Goal: Find specific page/section: Find specific page/section

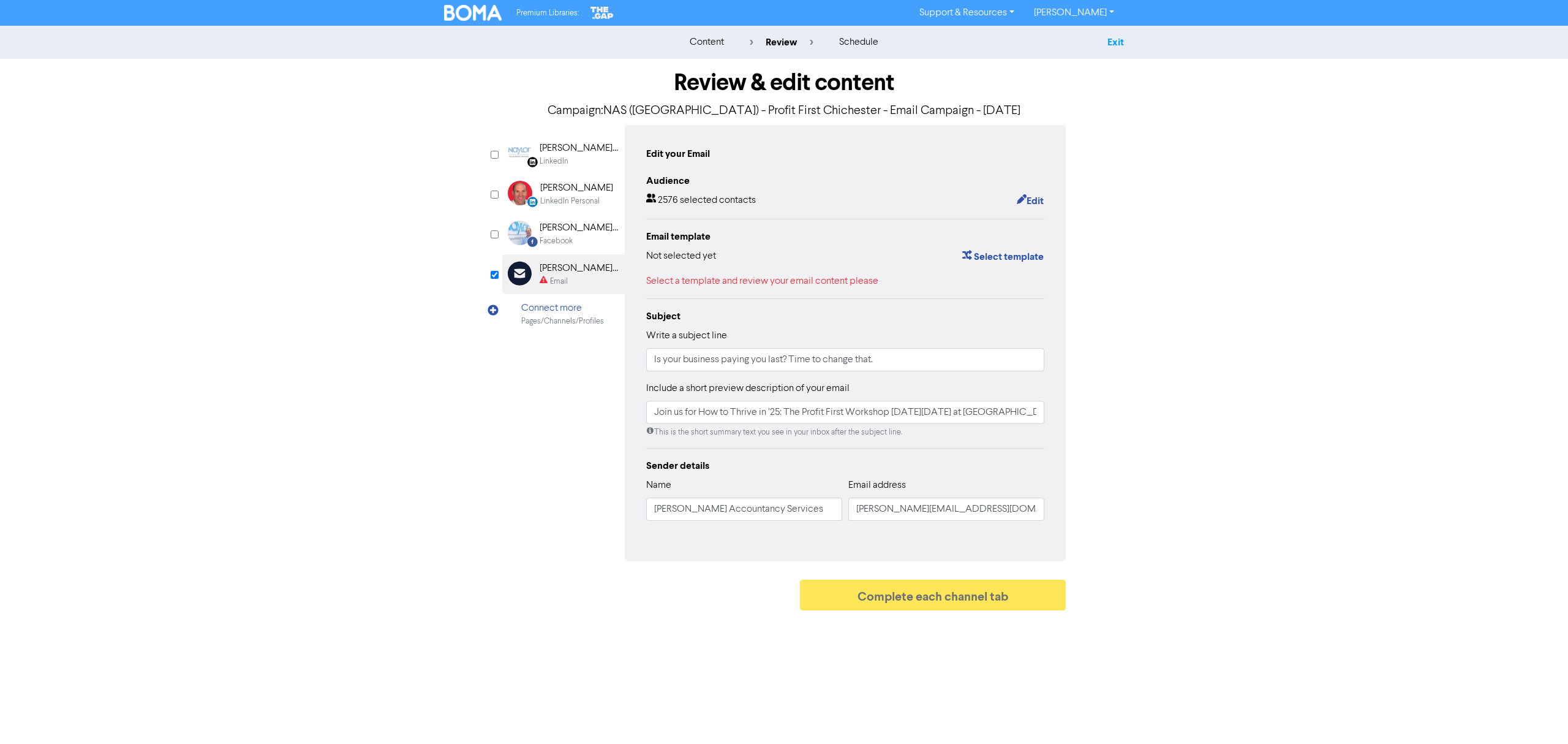
click at [1115, 38] on link "Exit" at bounding box center [1116, 42] width 17 height 12
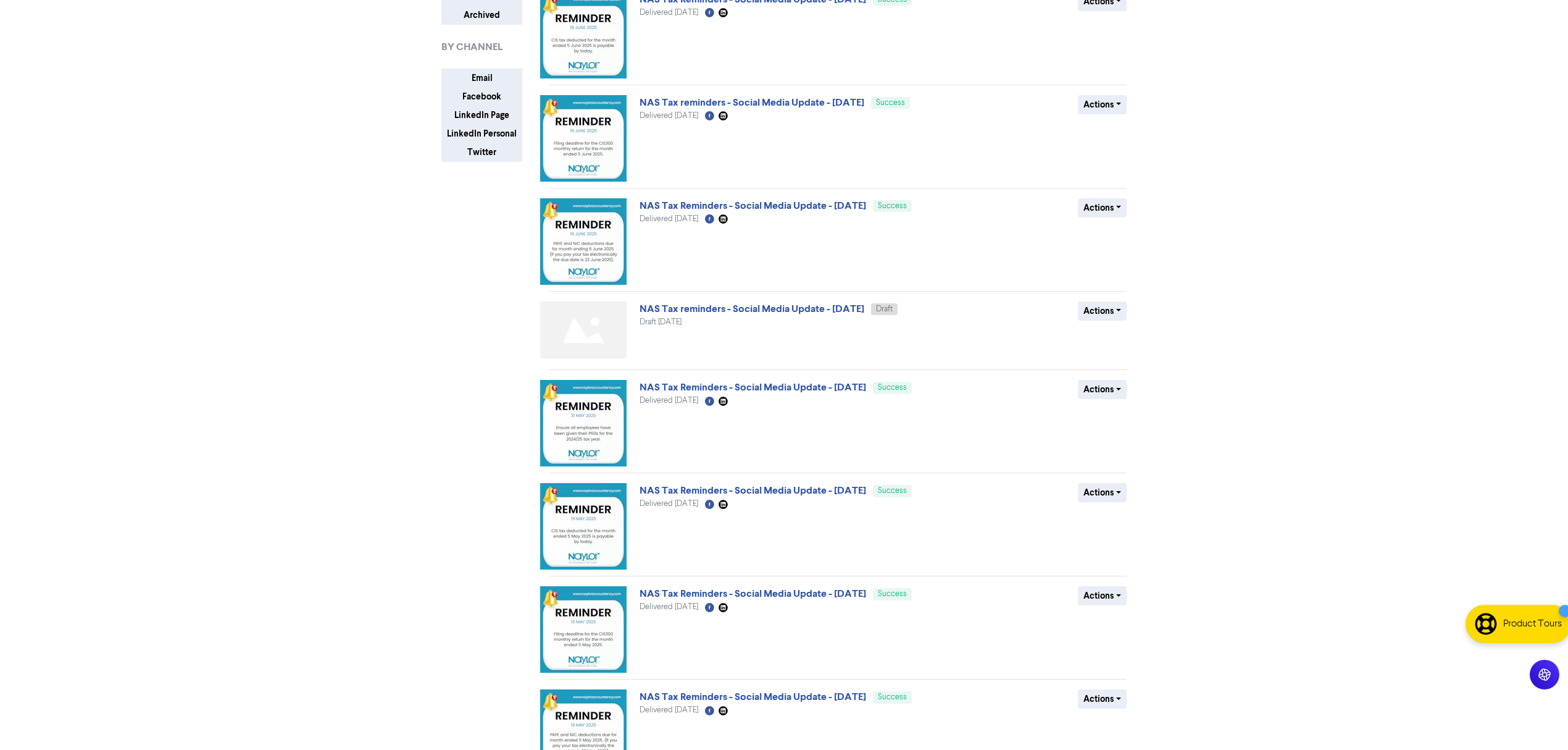
scroll to position [369, 0]
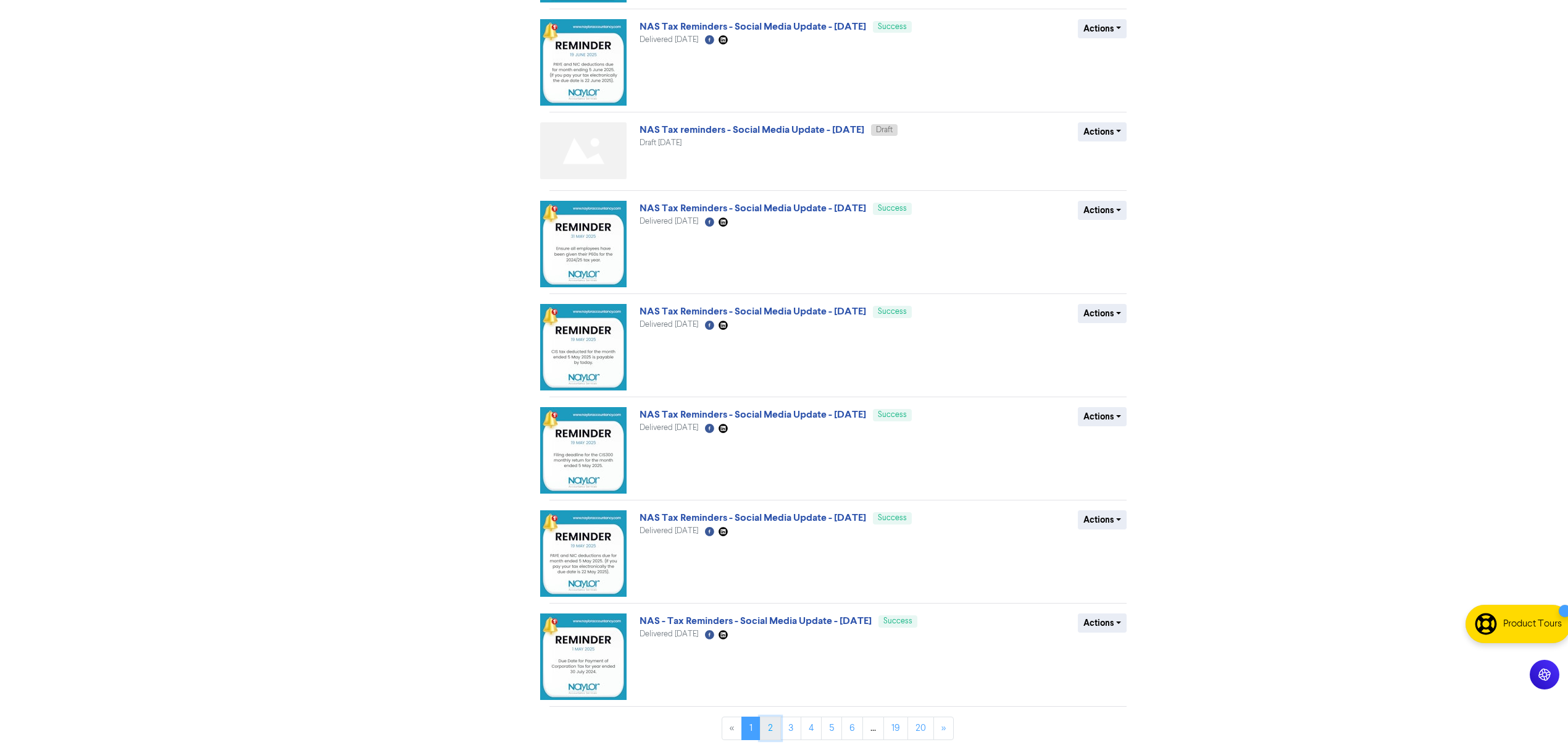
click at [769, 740] on link "2" at bounding box center [771, 728] width 21 height 24
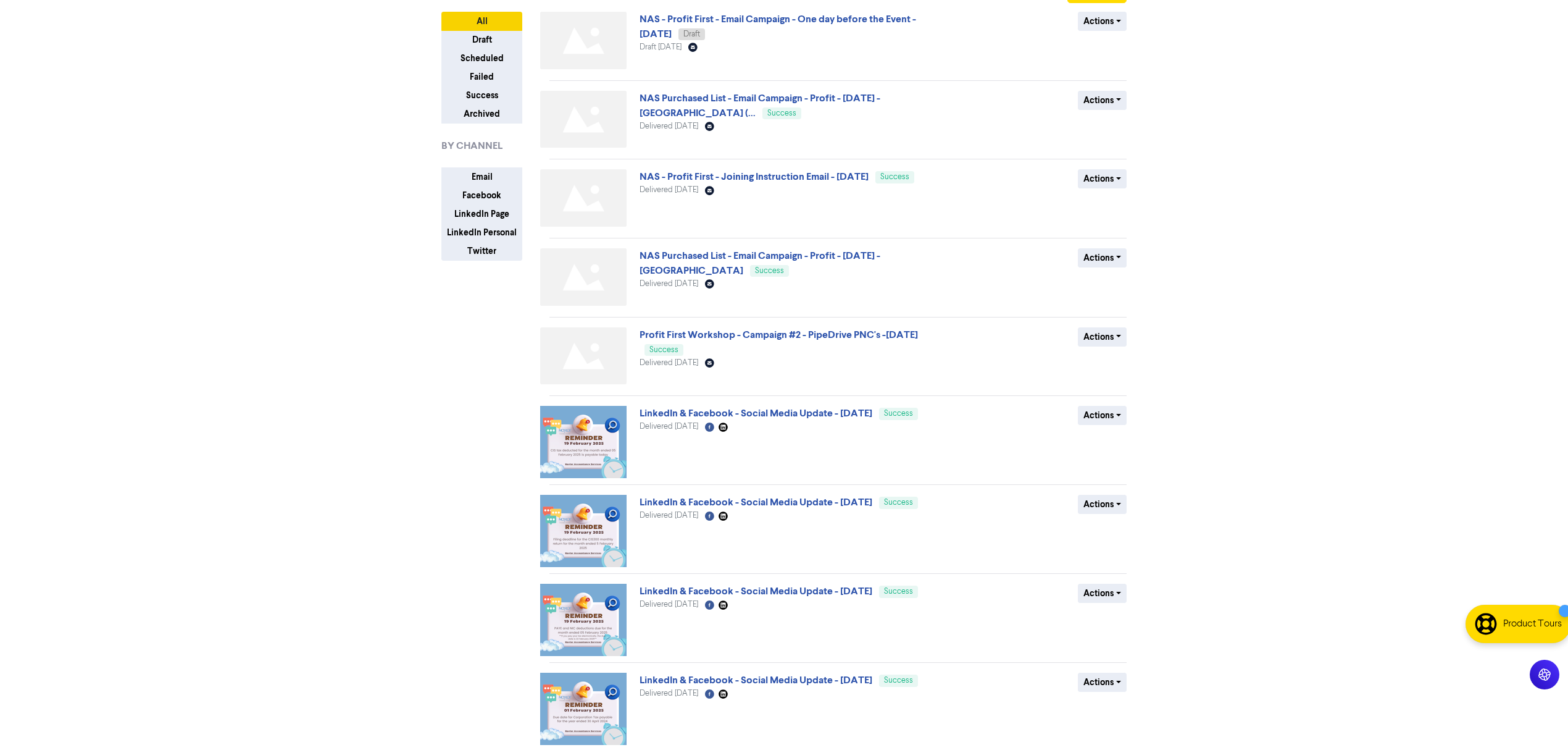
scroll to position [226, 0]
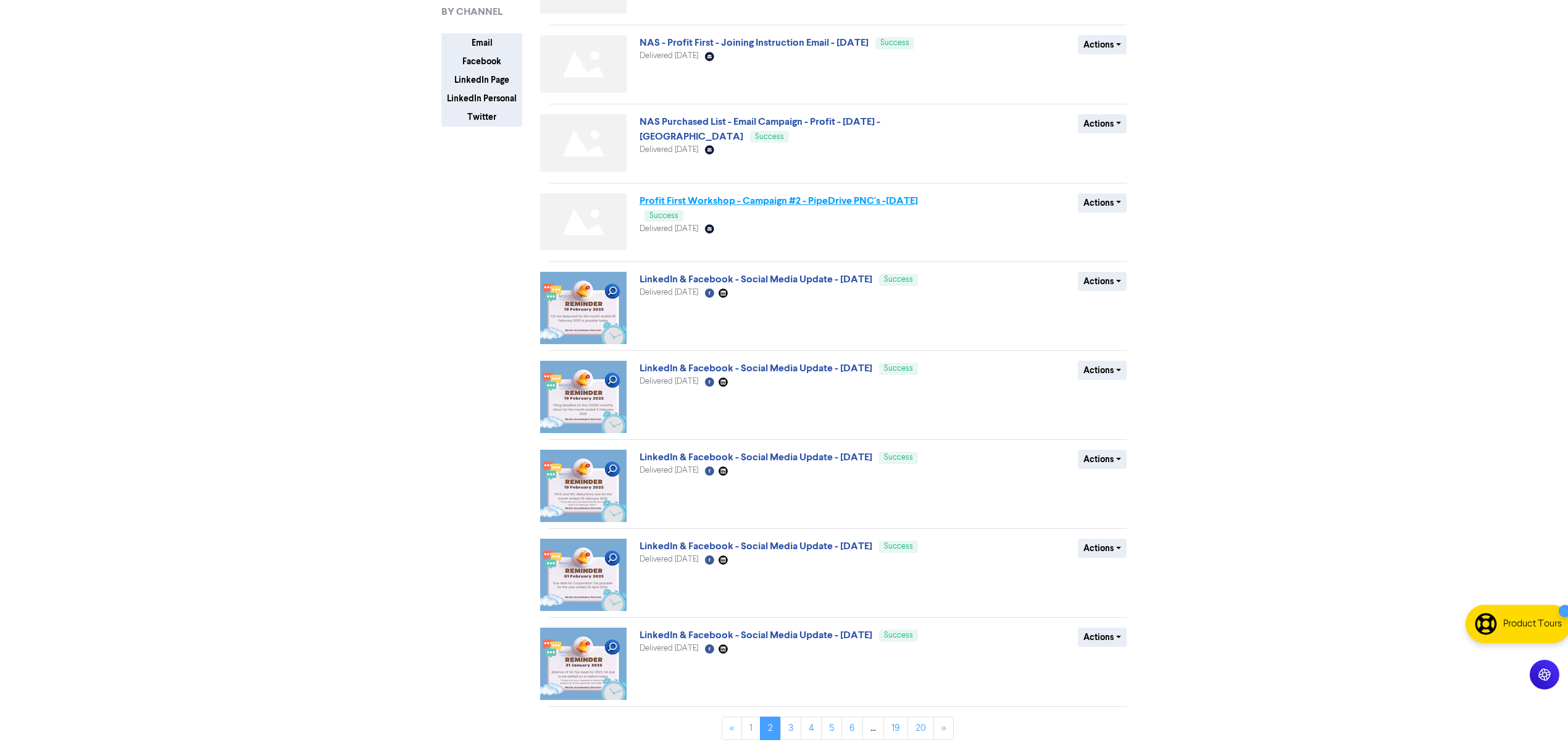
click at [786, 199] on link "Profit First Workshop - Campaign #2 - PipeDrive PNC's -[DATE]" at bounding box center [778, 201] width 278 height 12
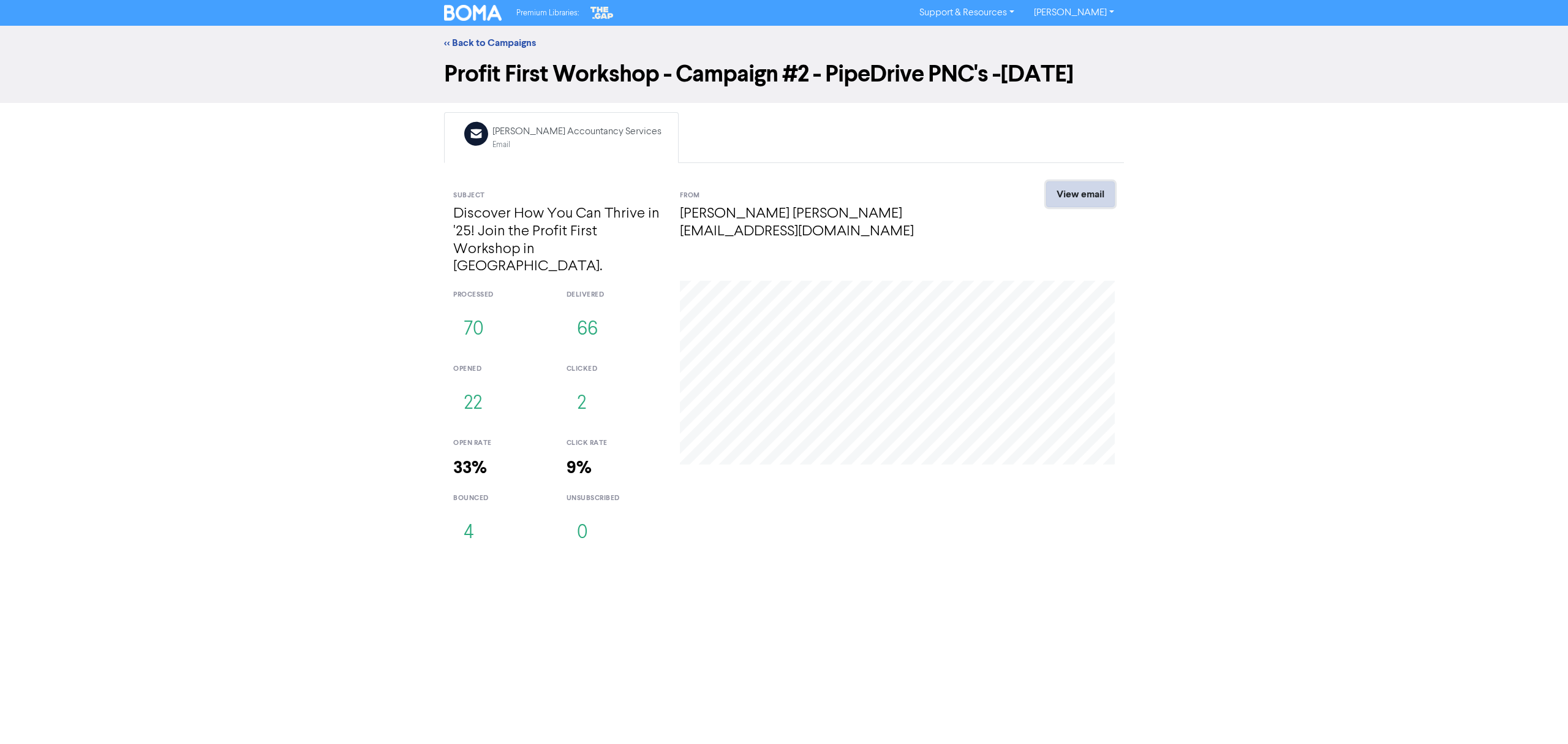
click at [1081, 207] on link "View email" at bounding box center [1080, 195] width 69 height 26
click at [481, 38] on link "<< Back to Campaigns" at bounding box center [490, 43] width 92 height 12
